Goal: Task Accomplishment & Management: Manage account settings

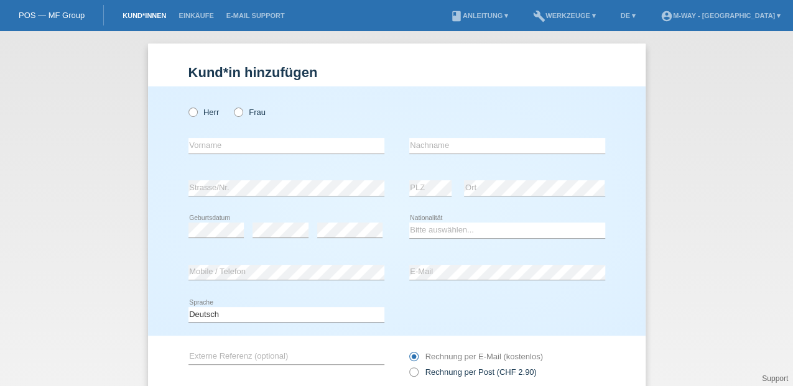
click at [156, 16] on link "Kund*innen" at bounding box center [144, 15] width 56 height 7
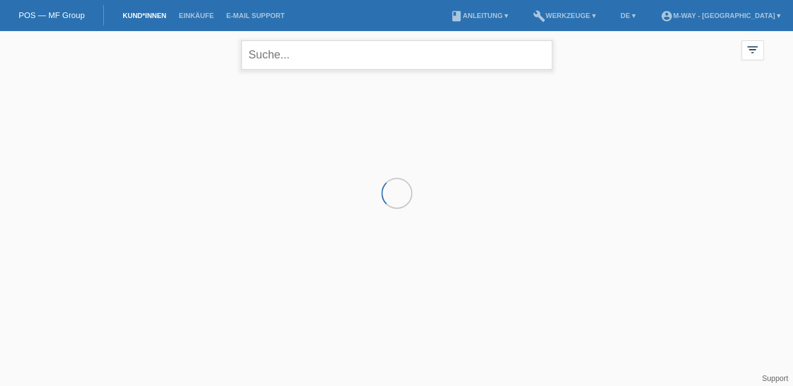
click at [293, 60] on input "text" at bounding box center [396, 54] width 311 height 29
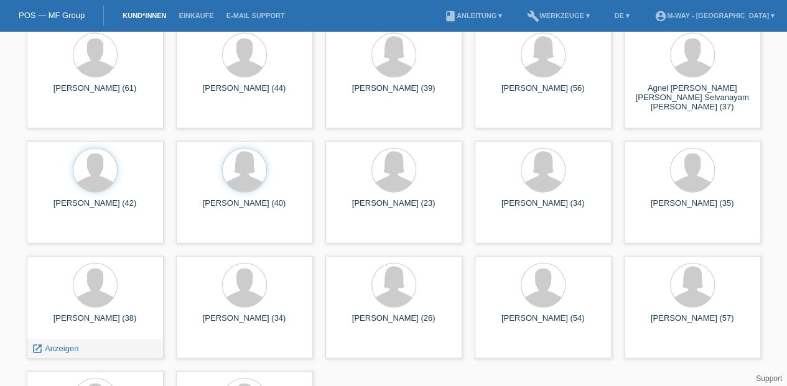
scroll to position [8497, 0]
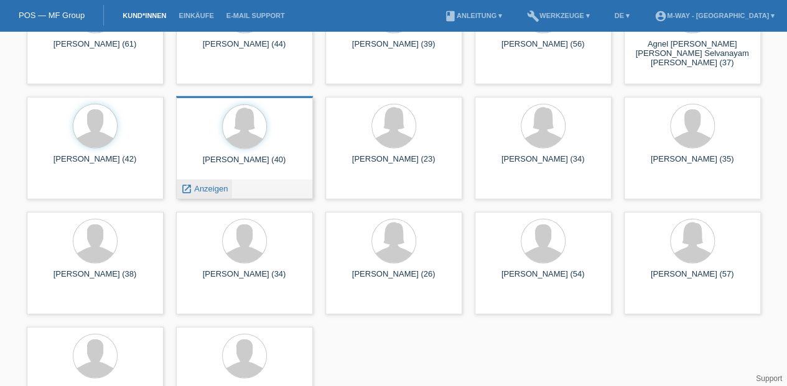
type input "yesilkir"
click at [211, 185] on span "Anzeigen" at bounding box center [211, 188] width 34 height 9
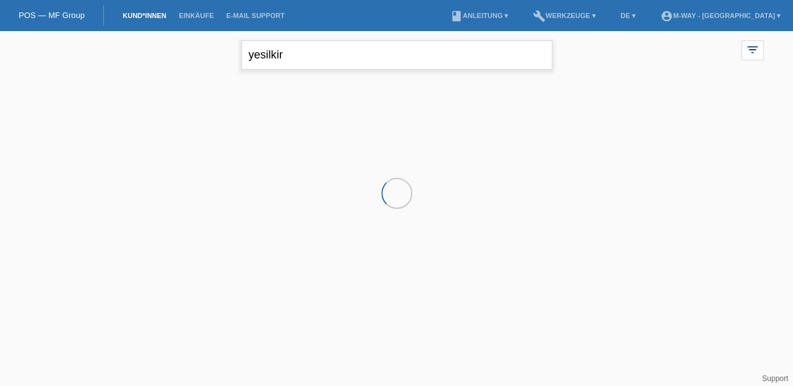
click at [316, 53] on input "yesilkir" at bounding box center [396, 54] width 311 height 29
type input "y"
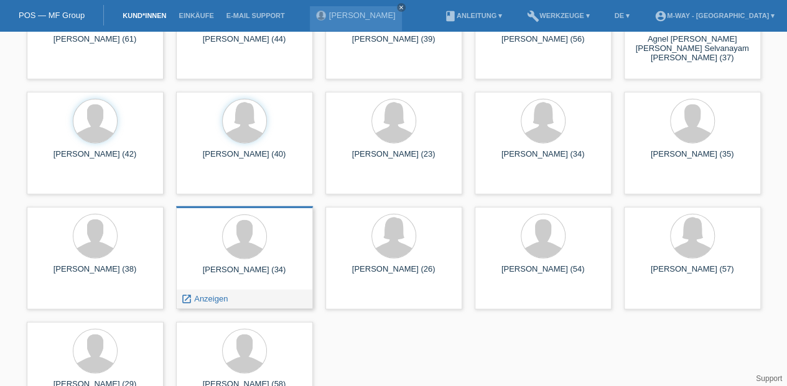
scroll to position [8547, 0]
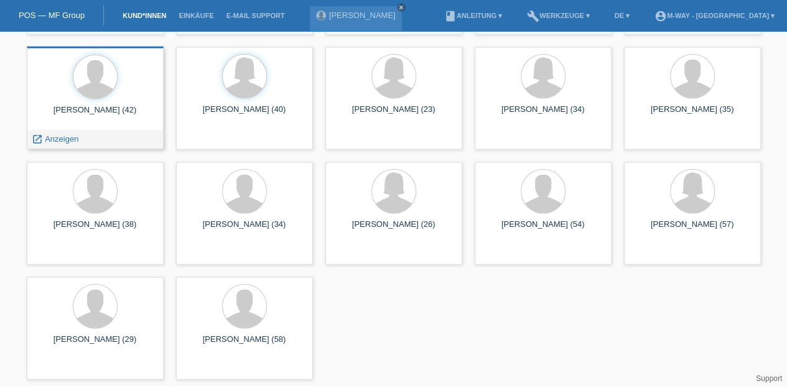
click at [127, 96] on div at bounding box center [95, 78] width 117 height 47
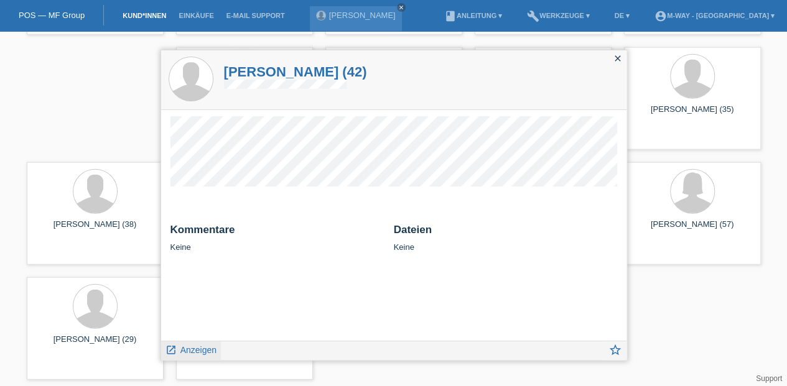
click at [180, 349] on span "Anzeigen" at bounding box center [198, 350] width 36 height 10
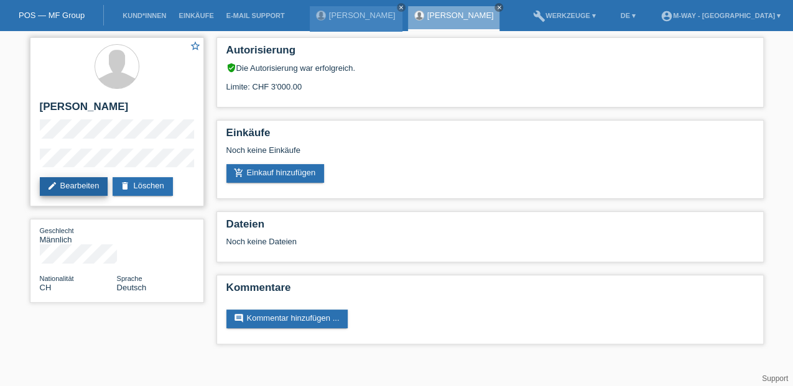
click at [59, 187] on link "edit Bearbeiten" at bounding box center [74, 186] width 68 height 19
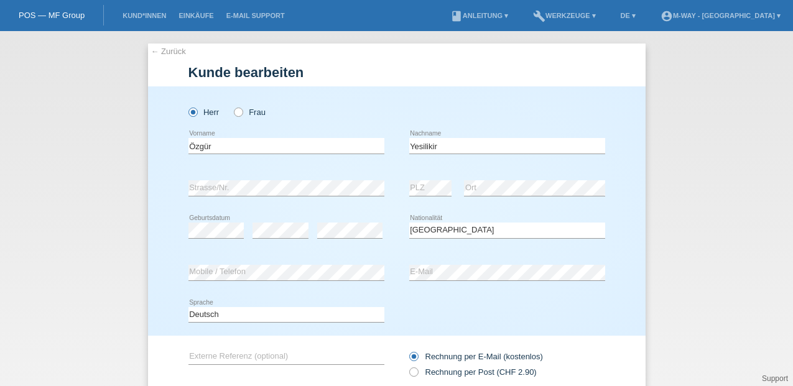
select select "CH"
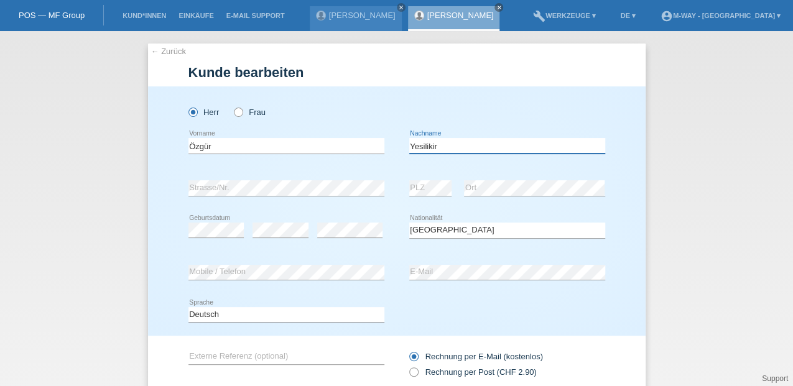
click at [439, 144] on input "Yesilikir" at bounding box center [507, 146] width 196 height 16
type input "Yesilkir"
click at [461, 323] on div "Deutsch Français Italiano English error Sprache" at bounding box center [396, 315] width 417 height 42
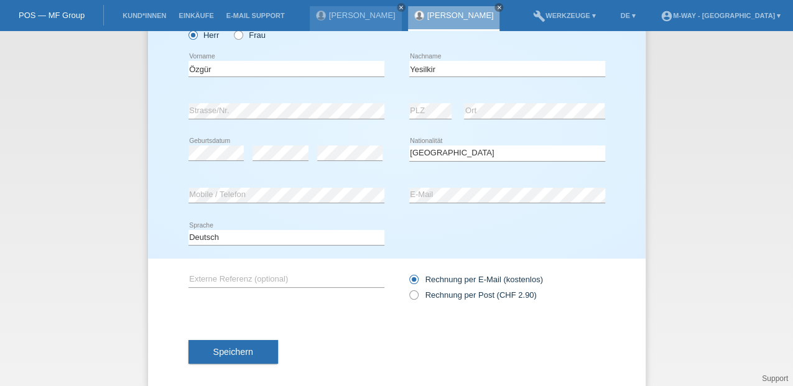
scroll to position [91, 0]
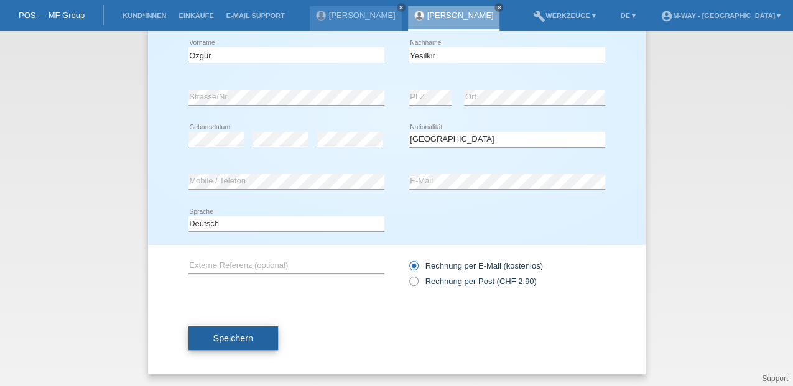
click at [245, 337] on span "Speichern" at bounding box center [233, 338] width 40 height 10
